Goal: Task Accomplishment & Management: Use online tool/utility

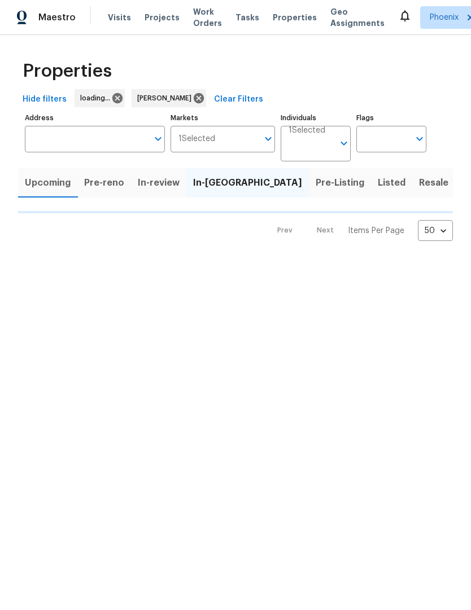
scroll to position [1, 0]
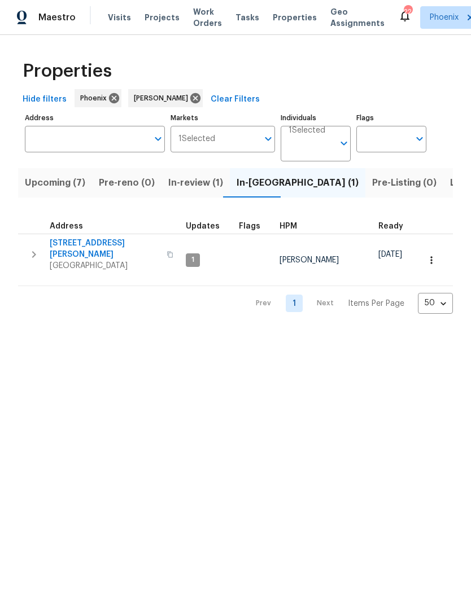
click at [450, 184] on span "Listed (22)" at bounding box center [474, 184] width 48 height 16
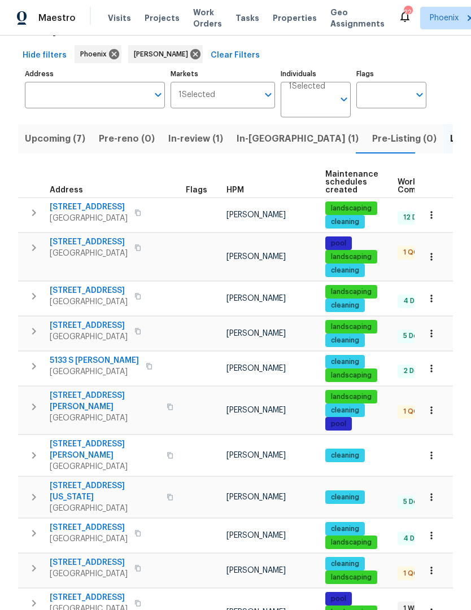
scroll to position [45, 0]
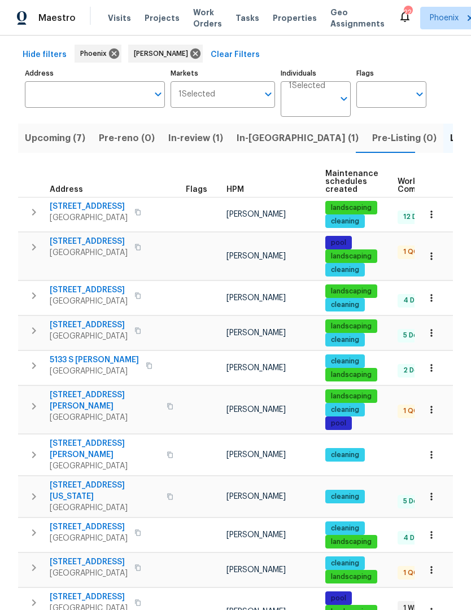
click at [33, 400] on icon "button" at bounding box center [34, 407] width 14 height 14
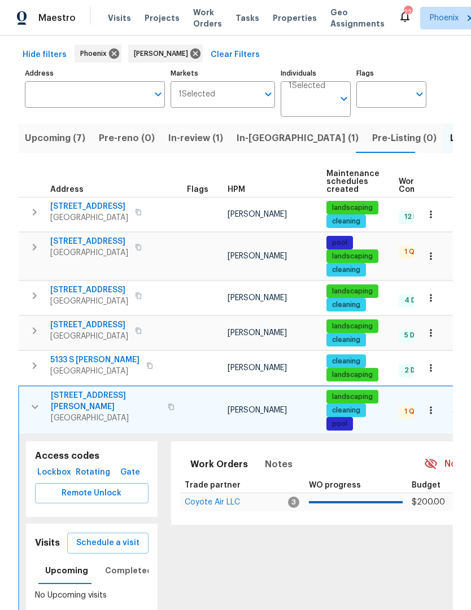
click at [131, 546] on span "Schedule a visit" at bounding box center [107, 543] width 63 height 14
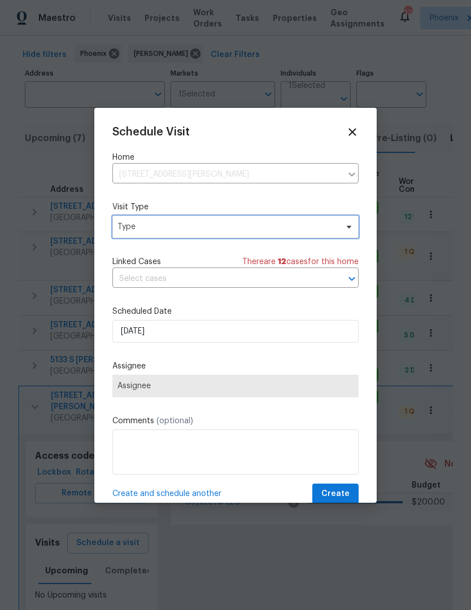
click at [351, 226] on icon at bounding box center [348, 226] width 9 height 9
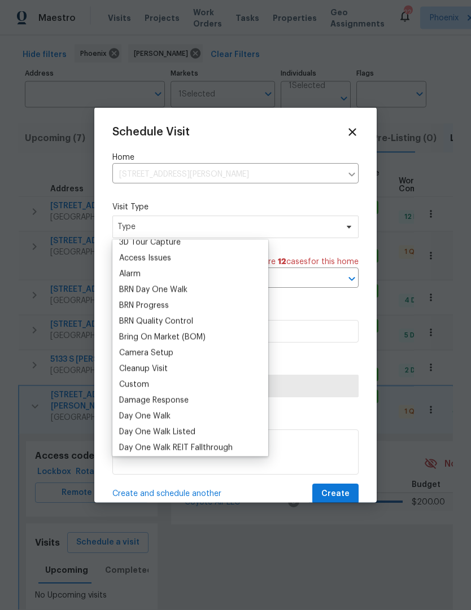
scroll to position [40, 0]
click at [135, 383] on div "Custom" at bounding box center [134, 384] width 30 height 11
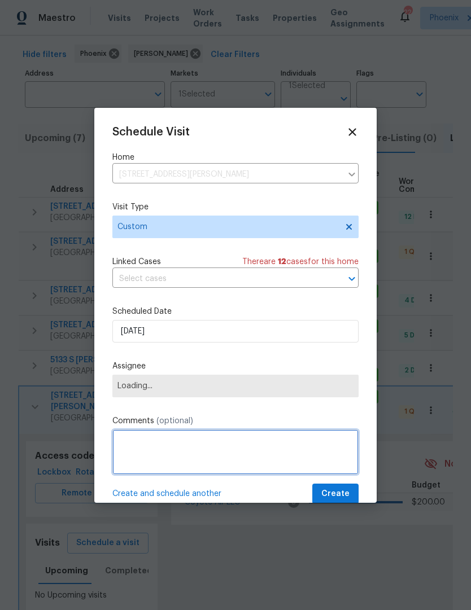
click at [174, 453] on textarea at bounding box center [235, 452] width 246 height 45
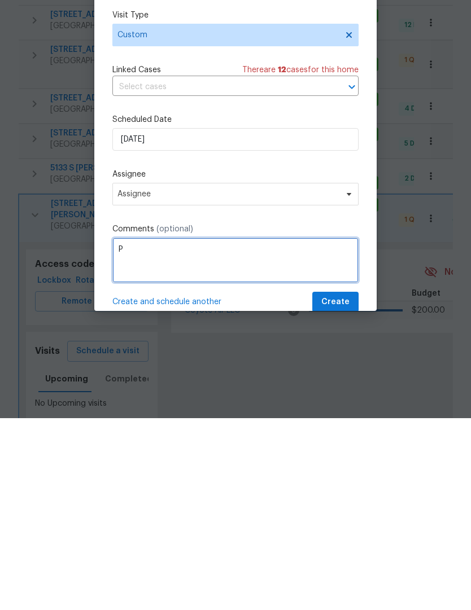
scroll to position [38, 0]
type textarea "Pics"
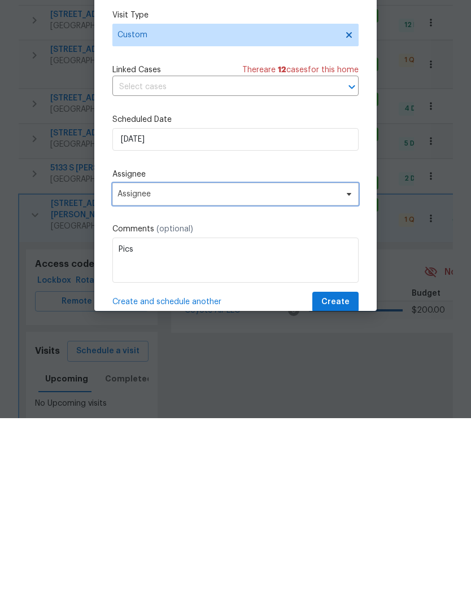
click at [229, 375] on span "Assignee" at bounding box center [235, 386] width 246 height 23
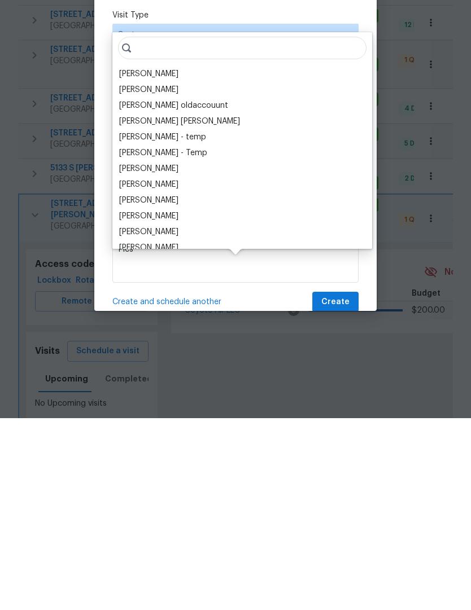
click at [154, 260] on div "[PERSON_NAME]" at bounding box center [148, 265] width 59 height 11
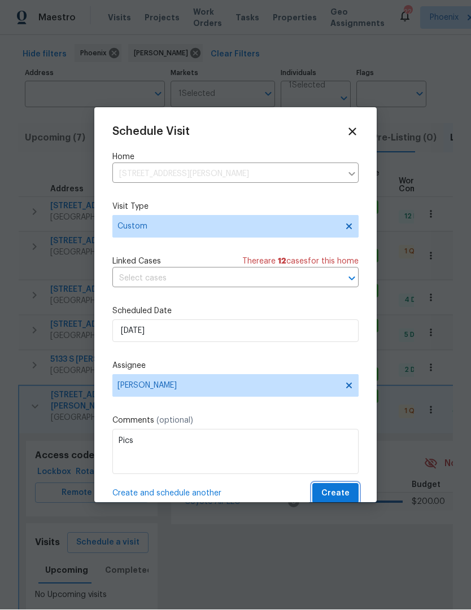
click at [349, 498] on span "Create" at bounding box center [335, 494] width 28 height 14
